Goal: Task Accomplishment & Management: Manage account settings

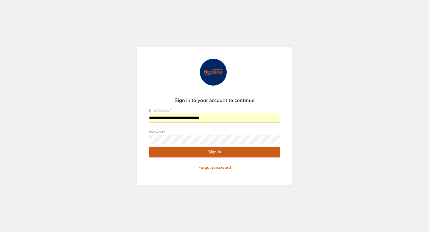
click at [164, 118] on input "**********" at bounding box center [214, 118] width 131 height 10
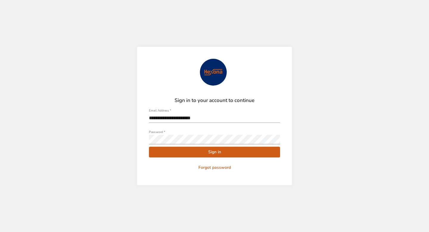
click at [211, 153] on span "Sign in" at bounding box center [215, 151] width 122 height 7
click at [231, 153] on span "Sign in" at bounding box center [215, 151] width 122 height 7
click at [227, 155] on span "Sign in" at bounding box center [215, 151] width 122 height 7
click at [153, 118] on input "**********" at bounding box center [214, 118] width 131 height 10
type input "**********"
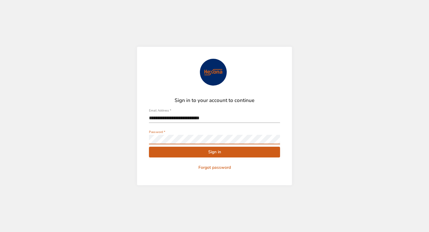
click at [143, 135] on div "**********" at bounding box center [214, 116] width 155 height 138
click at [183, 157] on button "Sign in" at bounding box center [214, 152] width 131 height 11
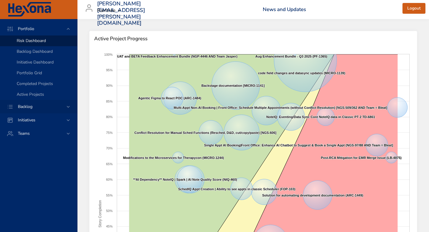
click at [36, 107] on span "Backlog" at bounding box center [25, 107] width 24 height 6
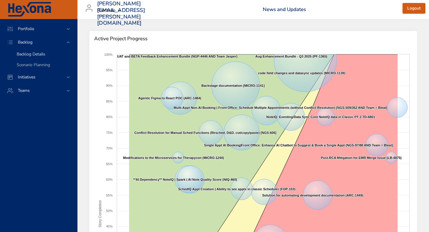
click at [49, 53] on div "Backlog Details" at bounding box center [45, 54] width 56 height 6
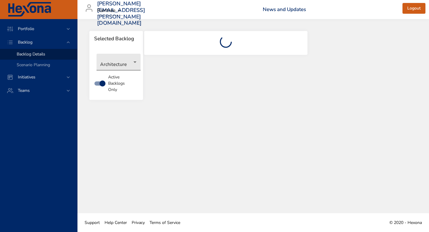
click at [124, 63] on body "Portfolio Backlog Backlog Details Scenario Planning Initiatives Teams [PERSON_N…" at bounding box center [214, 116] width 429 height 232
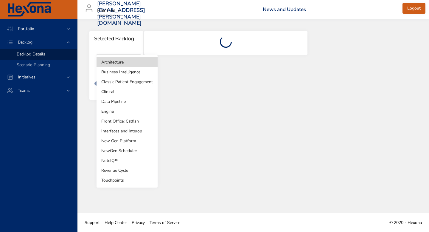
click at [130, 88] on li "Clinical" at bounding box center [127, 92] width 61 height 10
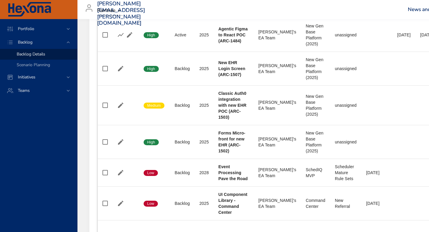
type input "*"
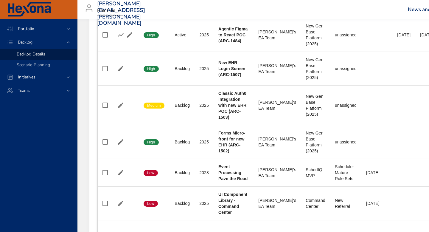
type input "*"
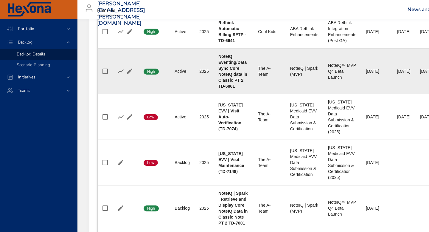
scroll to position [280, 0]
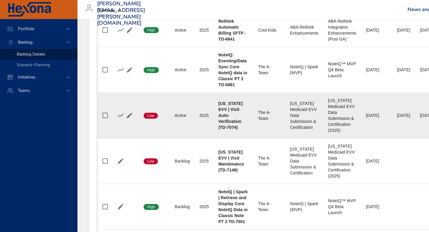
click at [259, 102] on td "Team The A-Team" at bounding box center [269, 115] width 32 height 46
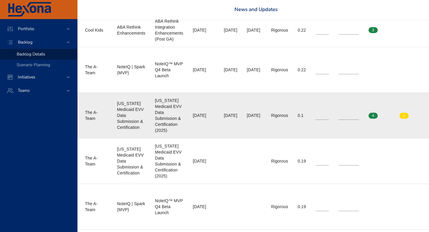
scroll to position [280, 182]
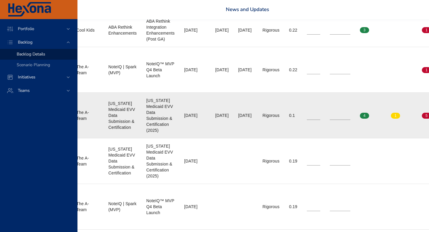
click at [350, 114] on input "*" at bounding box center [340, 115] width 21 height 9
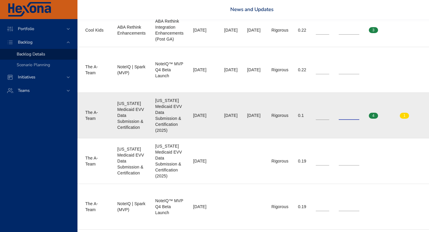
click at [359, 114] on input "*" at bounding box center [349, 115] width 21 height 9
type input "*"
click at [359, 114] on input "*" at bounding box center [349, 115] width 21 height 9
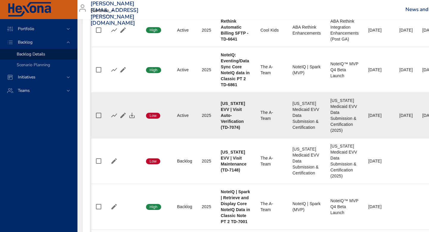
scroll to position [280, 4]
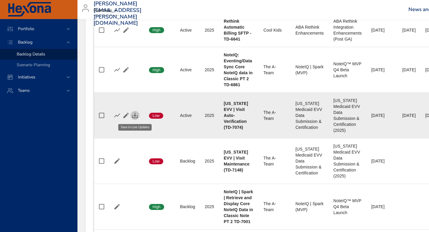
click at [136, 115] on icon "button" at bounding box center [134, 115] width 7 height 7
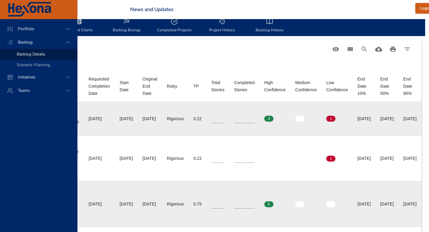
scroll to position [192, 295]
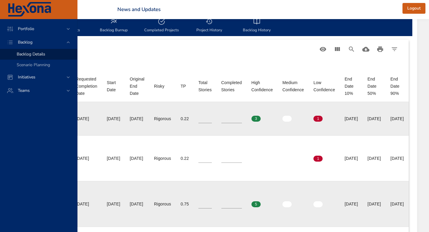
click at [242, 117] on input "*" at bounding box center [231, 118] width 21 height 9
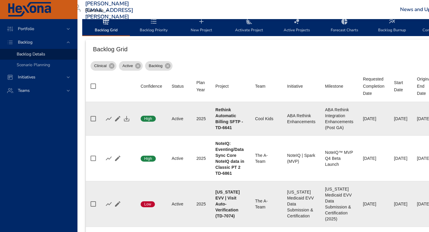
scroll to position [192, 0]
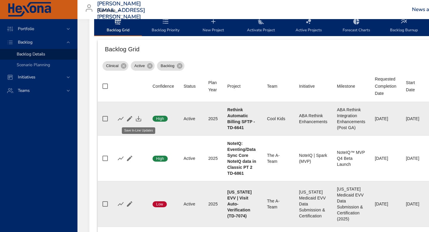
click at [136, 117] on icon "button" at bounding box center [138, 118] width 7 height 7
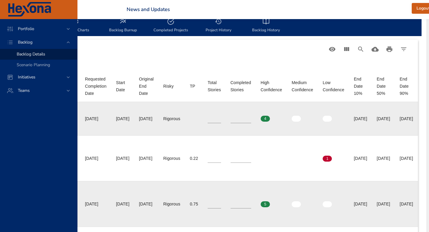
scroll to position [192, 285]
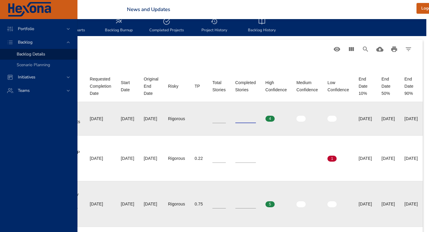
type input "*"
click at [256, 118] on input "*" at bounding box center [245, 118] width 21 height 9
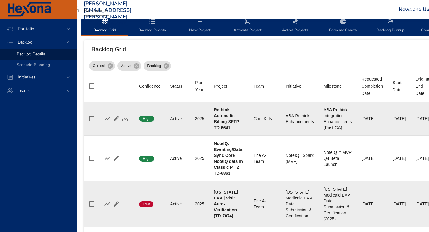
scroll to position [192, 0]
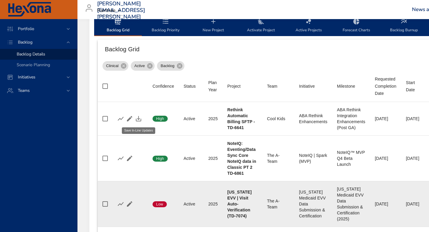
click at [139, 119] on icon "button" at bounding box center [138, 118] width 5 height 5
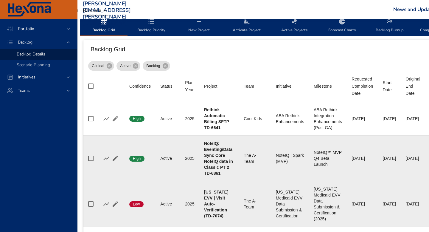
scroll to position [192, 13]
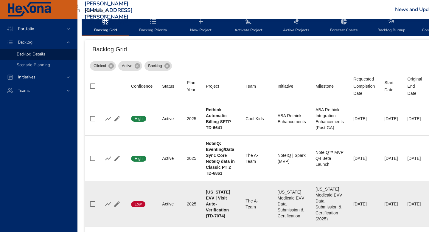
click at [265, 61] on div "Clinical Active Backlog" at bounding box center [386, 65] width 592 height 12
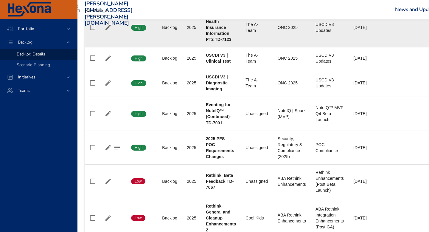
scroll to position [537, 13]
